Goal: Check status: Check status

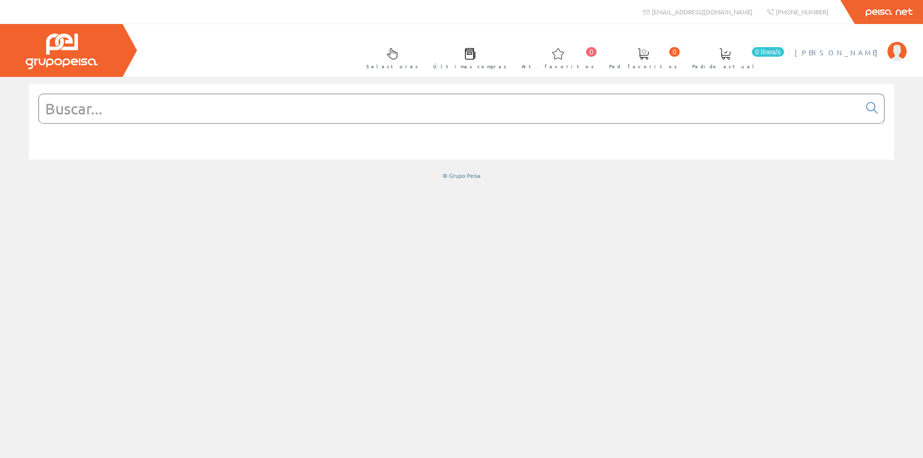
click at [825, 54] on span "[PERSON_NAME]" at bounding box center [839, 53] width 88 height 10
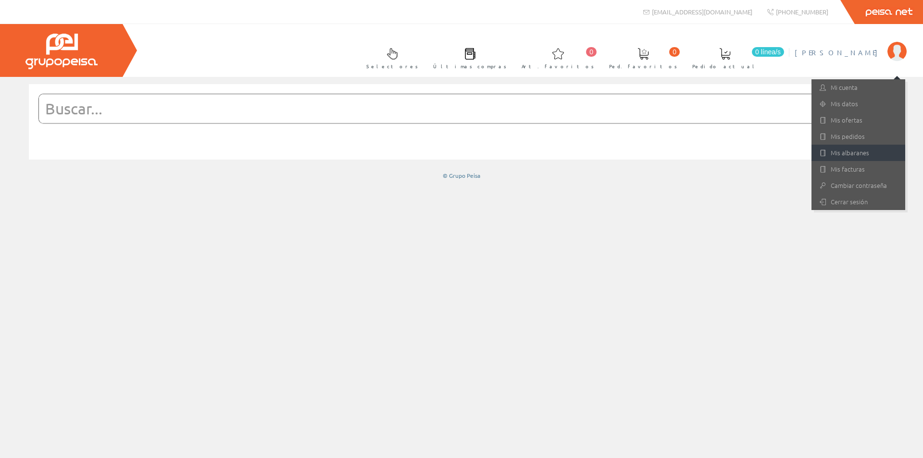
click at [859, 148] on link "Mis albaranes" at bounding box center [859, 153] width 94 height 16
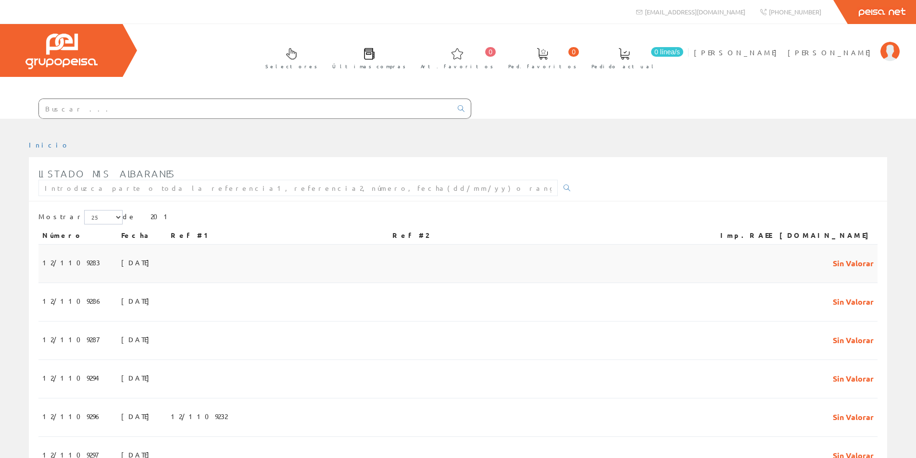
click at [65, 261] on span "12/1109283" at bounding box center [71, 262] width 58 height 16
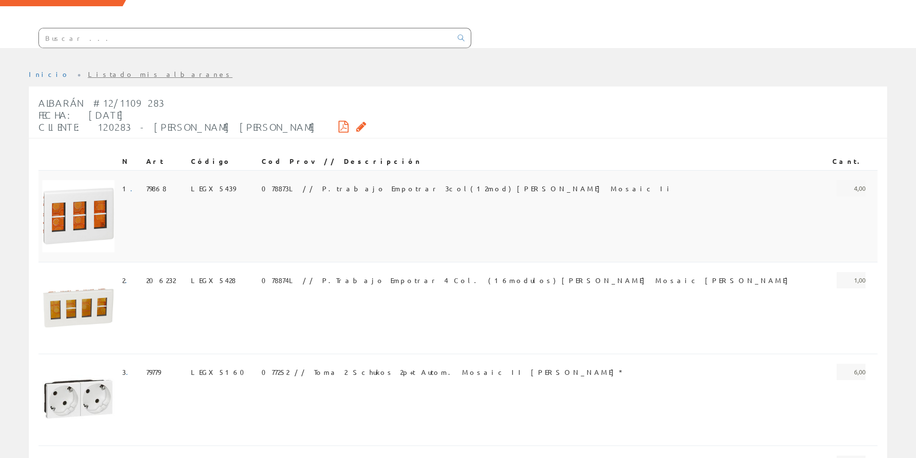
scroll to position [96, 0]
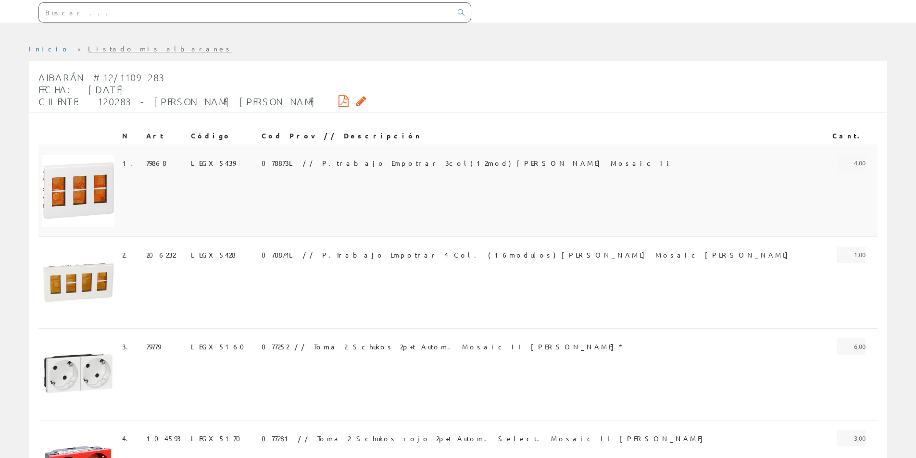
click at [368, 168] on span "078873L // P.trabajo Empotrar 3col(12mod) Blanco Mosaic Ii" at bounding box center [468, 163] width 412 height 16
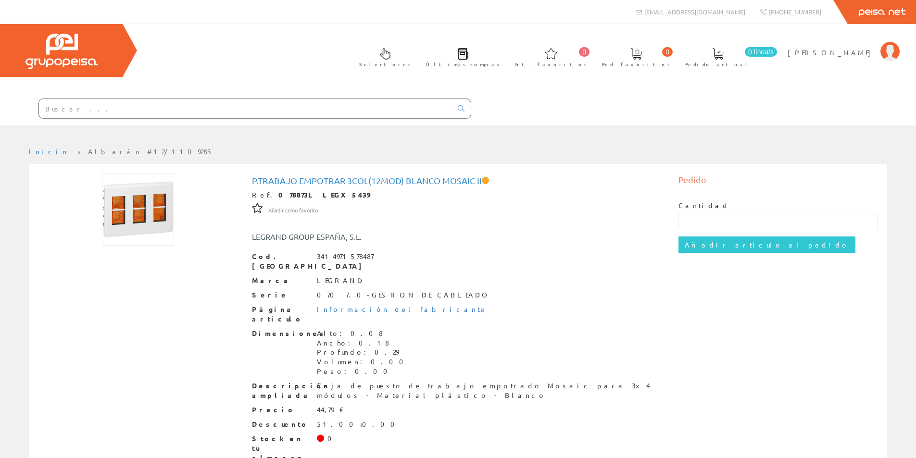
scroll to position [32, 0]
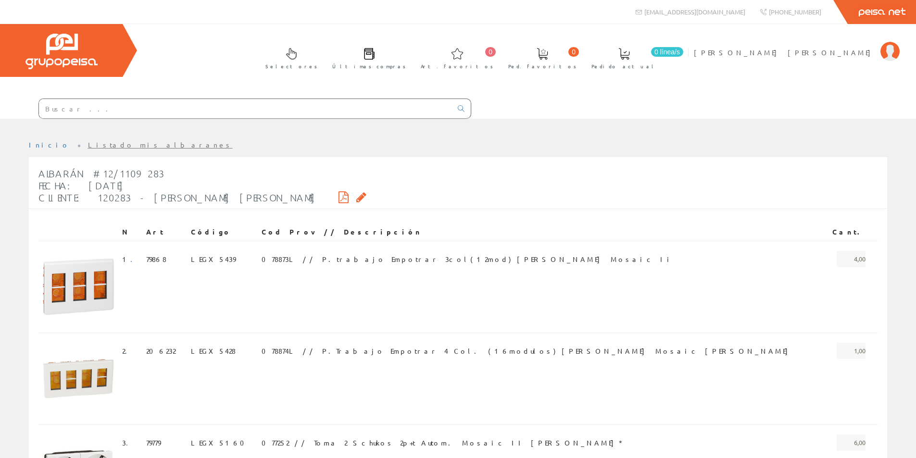
scroll to position [96, 0]
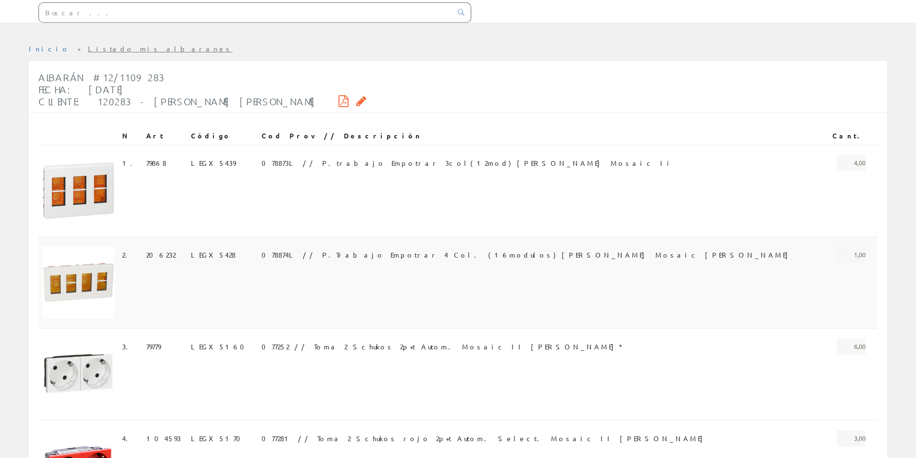
click at [350, 254] on span "078874L // P.Trabajo Empotrar 4 Col. (16modulos) [PERSON_NAME] Mosaic [PERSON_N…" at bounding box center [527, 255] width 531 height 16
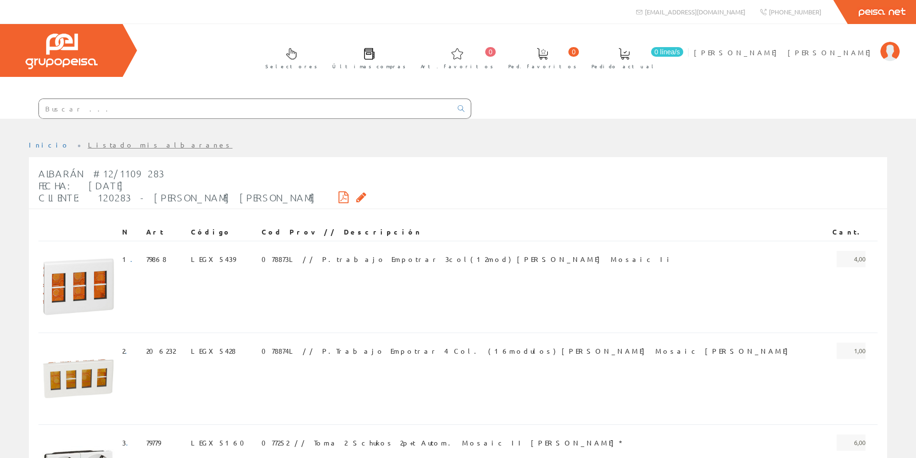
scroll to position [96, 0]
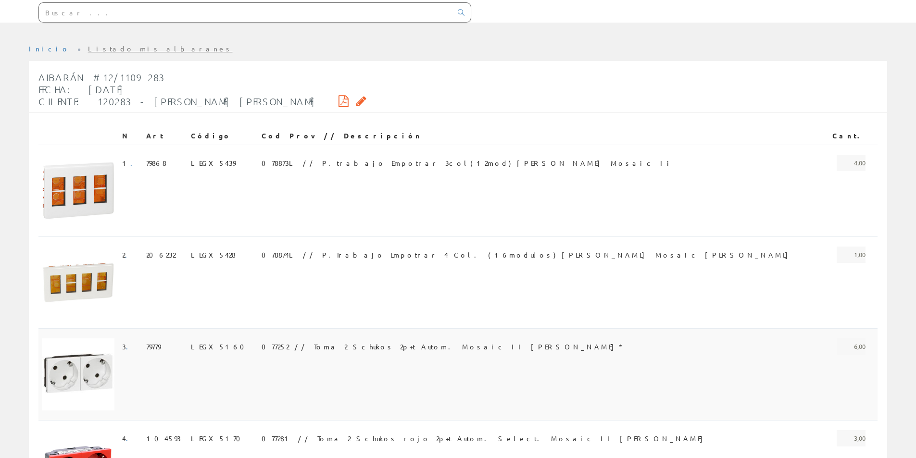
click at [351, 341] on span "077252 // Toma 2 Schukos 2p+t Autom. Mosaic II [PERSON_NAME]*" at bounding box center [442, 347] width 360 height 16
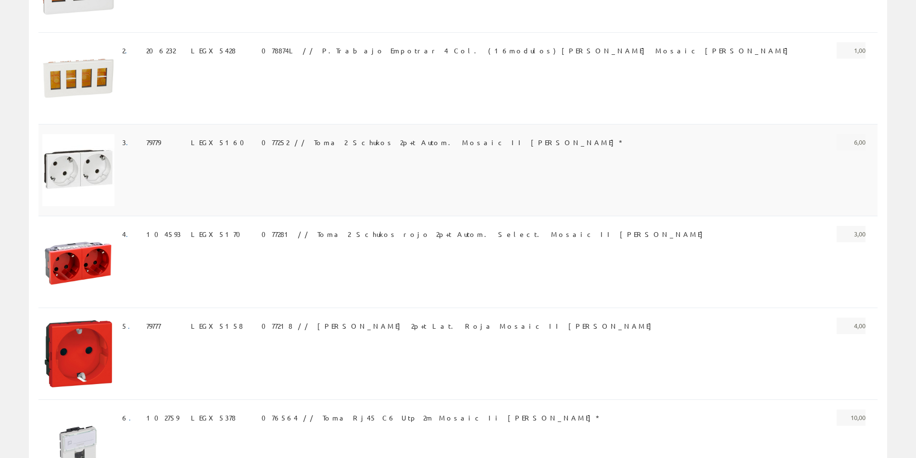
scroll to position [337, 0]
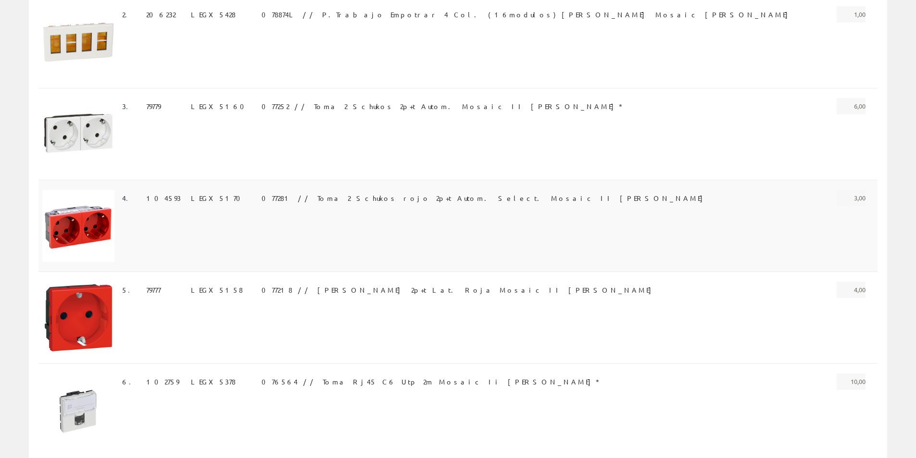
click at [352, 201] on span "077281 // Toma 2 Schukos rojo 2p+t Autom. Select. Mosaic II Legrand" at bounding box center [485, 198] width 446 height 16
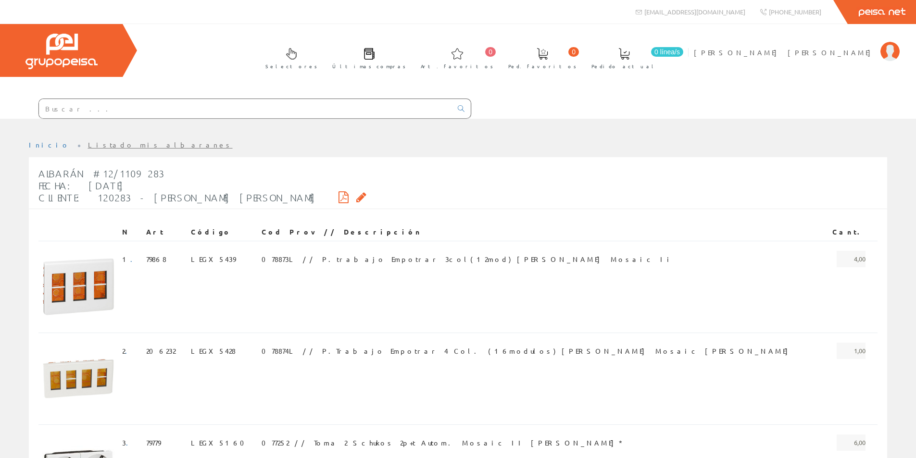
scroll to position [337, 0]
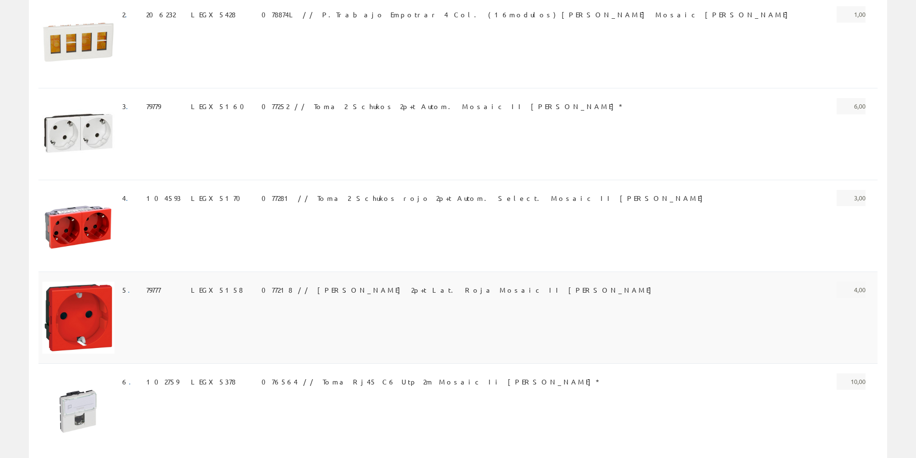
click at [317, 290] on span "077218 // [PERSON_NAME] 2p+t Lat. Roja Mosaic II [PERSON_NAME]" at bounding box center [459, 290] width 395 height 16
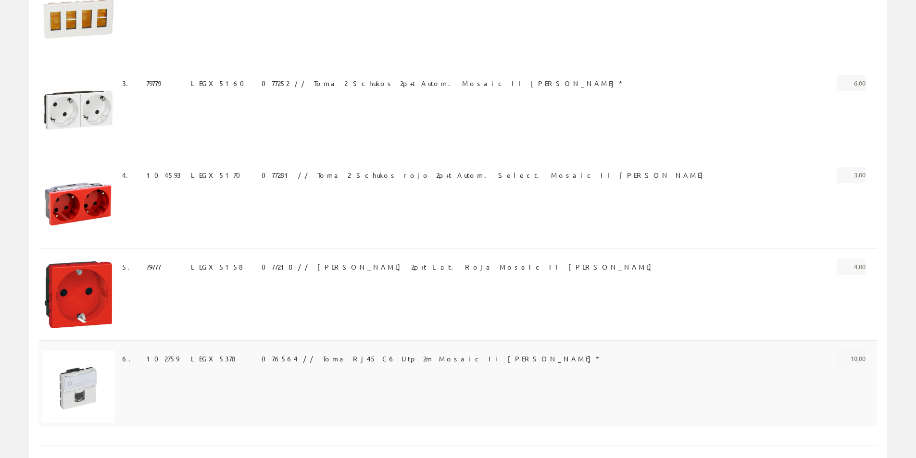
scroll to position [385, 0]
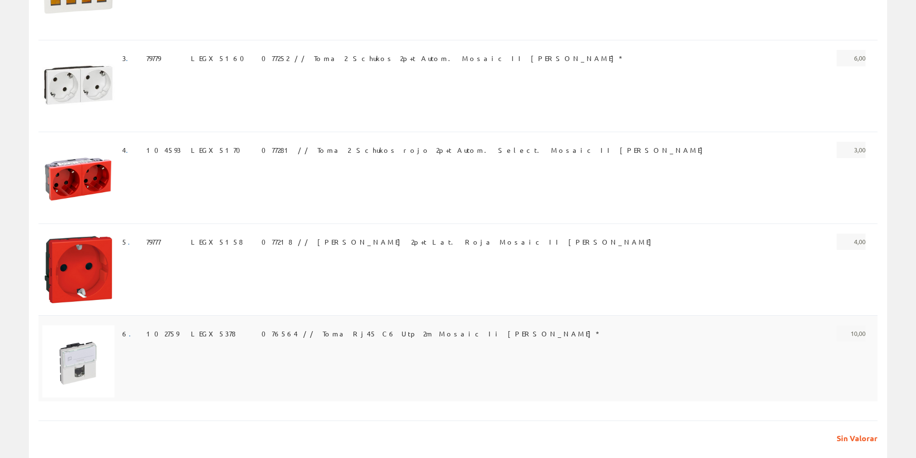
click at [381, 336] on span "076564 // Toma Rj45 C6 Utp 2m Mosaic Ii Blanco Legrand*" at bounding box center [430, 334] width 337 height 16
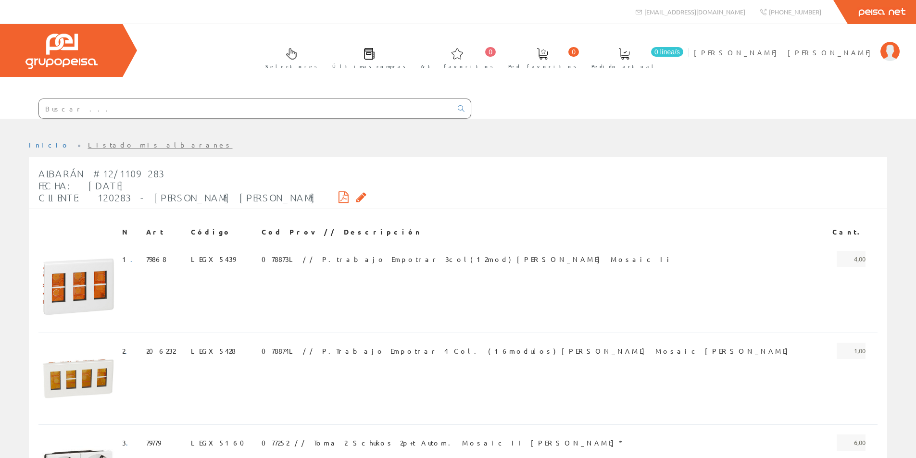
scroll to position [385, 0]
